Goal: Task Accomplishment & Management: Use online tool/utility

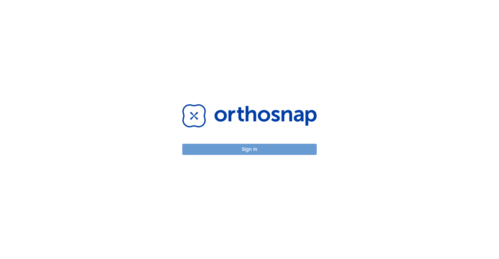
click at [241, 154] on button "Sign in" at bounding box center [249, 149] width 134 height 11
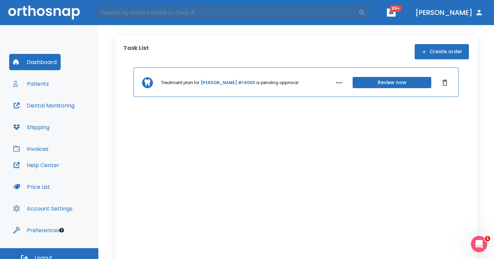
click at [223, 83] on link "[PERSON_NAME] #14003" at bounding box center [228, 83] width 54 height 6
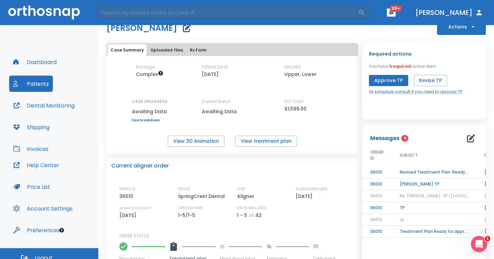
scroll to position [19, 0]
click at [261, 140] on button "View treatment plan" at bounding box center [266, 141] width 62 height 11
click at [195, 140] on button "View 3D Animation" at bounding box center [196, 141] width 57 height 11
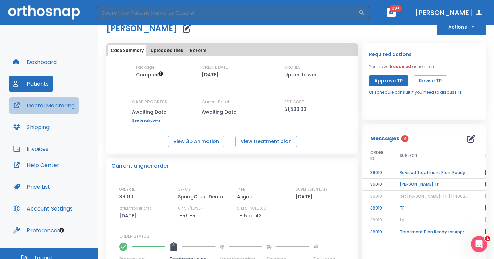
click at [45, 109] on button "Dental Monitoring" at bounding box center [44, 105] width 70 height 16
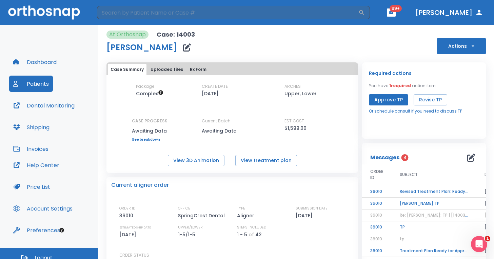
click at [46, 86] on button "Patients" at bounding box center [31, 84] width 44 height 16
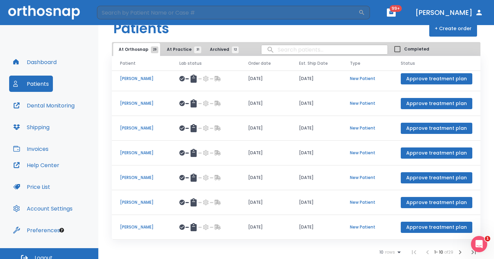
scroll to position [7, 0]
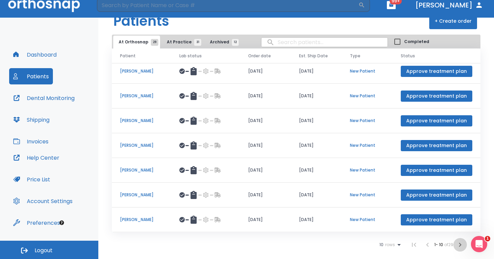
click at [456, 247] on icon "button" at bounding box center [460, 245] width 8 height 8
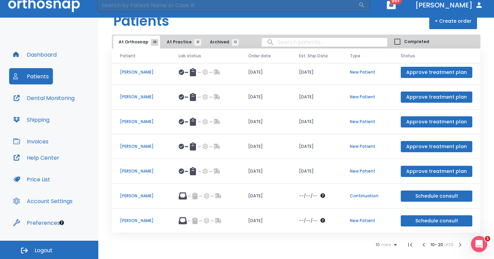
scroll to position [78, 0]
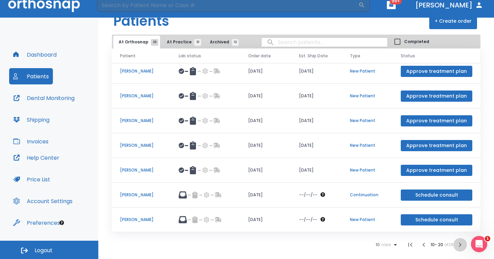
click at [458, 246] on icon "button" at bounding box center [460, 245] width 8 height 8
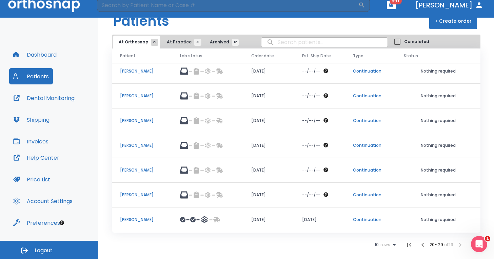
scroll to position [54, 0]
click at [135, 72] on p "[PERSON_NAME]" at bounding box center [142, 71] width 44 height 6
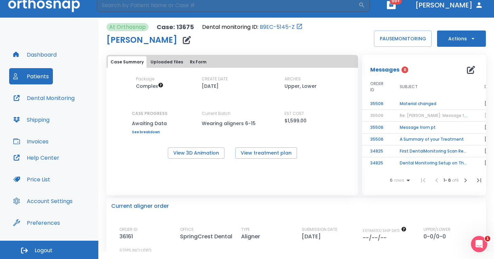
click at [414, 101] on td "Material changed" at bounding box center [434, 104] width 85 height 12
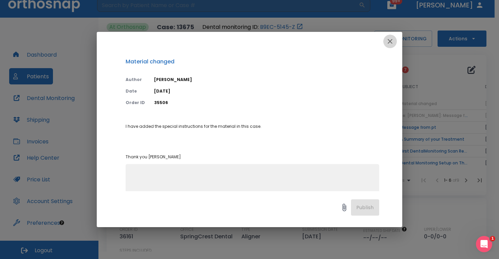
click at [388, 41] on icon "button" at bounding box center [390, 41] width 8 height 8
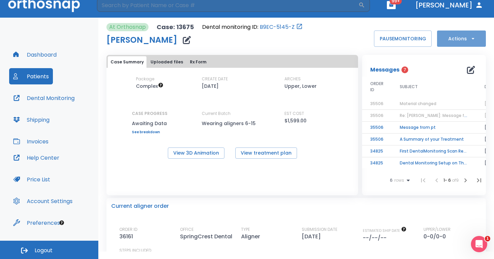
click at [473, 40] on button "Actions" at bounding box center [461, 39] width 49 height 16
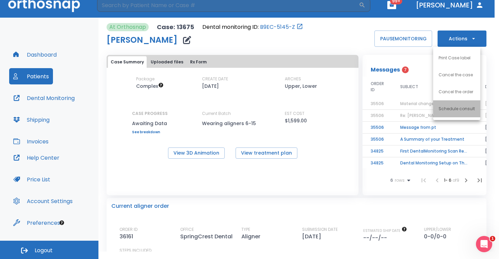
click at [458, 111] on p "Schedule consult" at bounding box center [456, 109] width 36 height 6
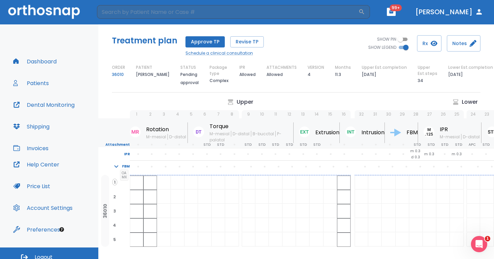
scroll to position [0, 15]
